Goal: Information Seeking & Learning: Check status

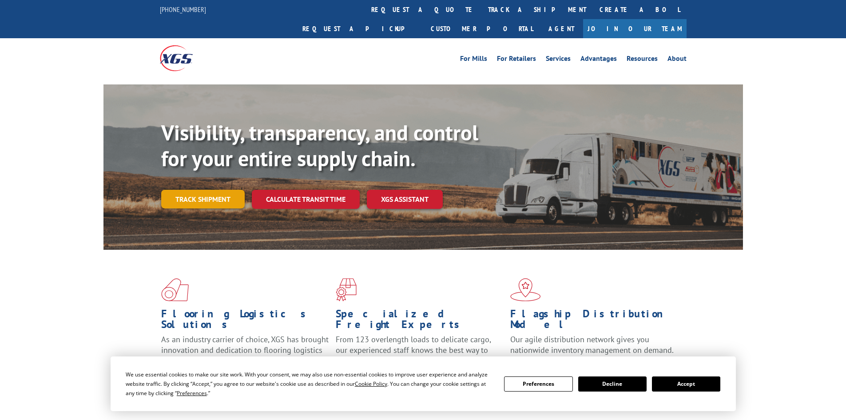
click at [178, 190] on link "Track shipment" at bounding box center [203, 199] width 84 height 19
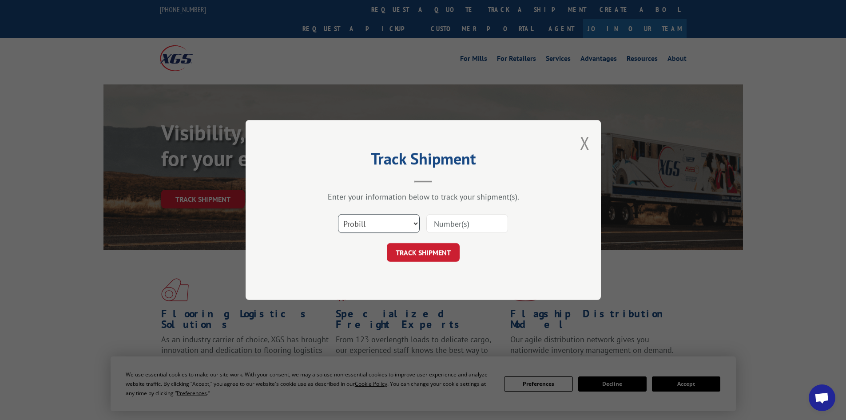
click at [360, 224] on select "Select category... Probill BOL PO" at bounding box center [379, 223] width 82 height 19
select select "bol"
click at [338, 214] on select "Select category... Probill BOL PO" at bounding box center [379, 223] width 82 height 19
click at [446, 223] on input at bounding box center [468, 223] width 82 height 19
paste input "5995027"
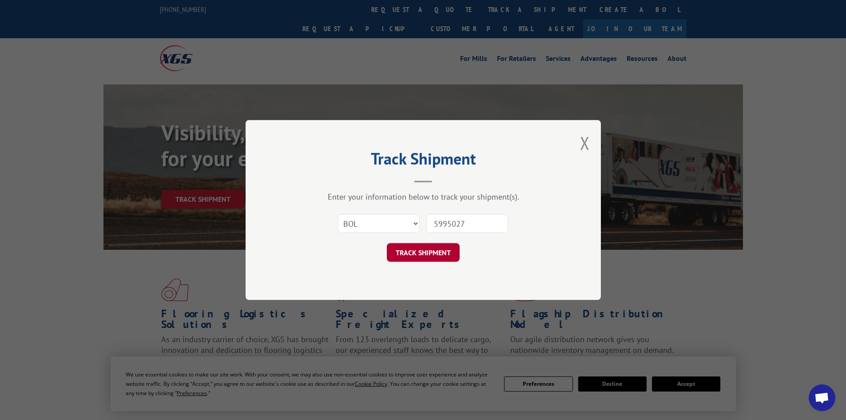
type input "5995027"
drag, startPoint x: 449, startPoint y: 251, endPoint x: 455, endPoint y: 250, distance: 5.9
click at [449, 251] on button "TRACK SHIPMENT" at bounding box center [423, 252] width 73 height 19
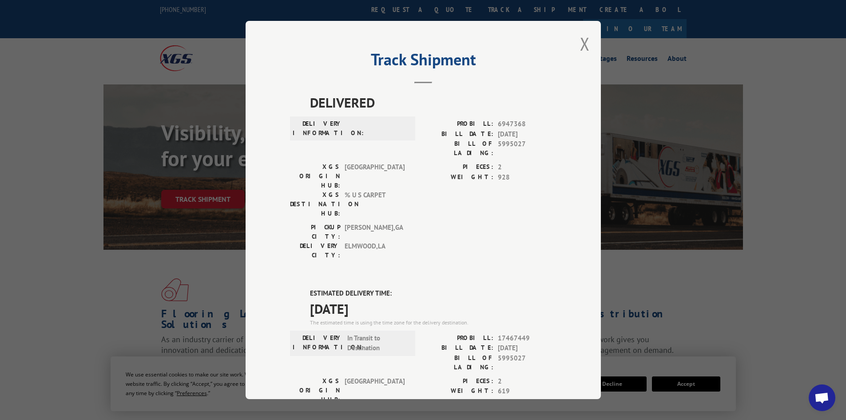
drag, startPoint x: 302, startPoint y: 247, endPoint x: 395, endPoint y: 259, distance: 93.7
drag, startPoint x: 305, startPoint y: 237, endPoint x: 395, endPoint y: 254, distance: 91.4
copy div "ESTIMATED DELIVERY TIME: [DATE]"
